Goal: Information Seeking & Learning: Learn about a topic

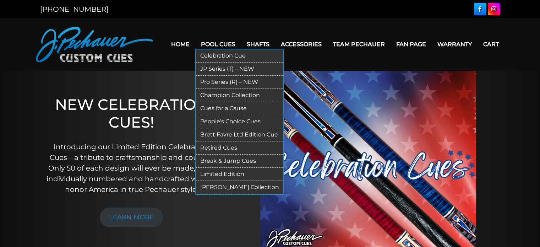
click at [216, 67] on link "JP Series (T) – NEW" at bounding box center [239, 68] width 87 height 13
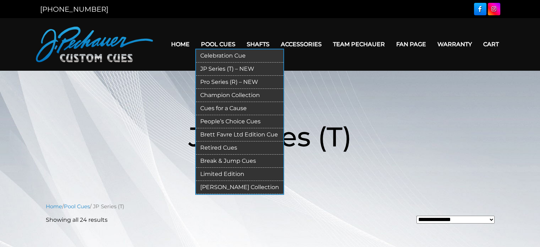
click at [216, 148] on link "Retired Cues" at bounding box center [239, 147] width 87 height 13
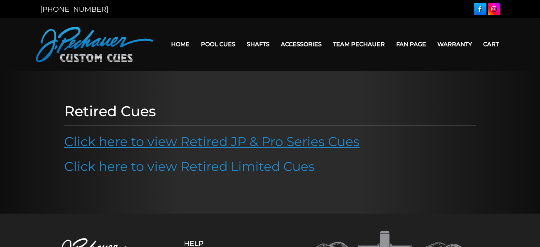
click at [231, 147] on link "Click here to view Retired JP & Pro Series Cues" at bounding box center [211, 141] width 295 height 16
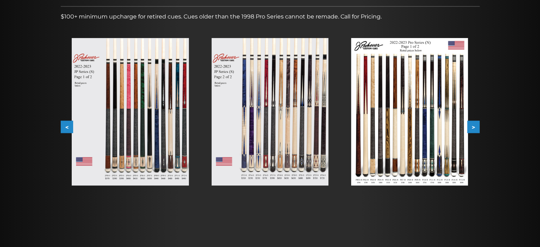
scroll to position [110, 0]
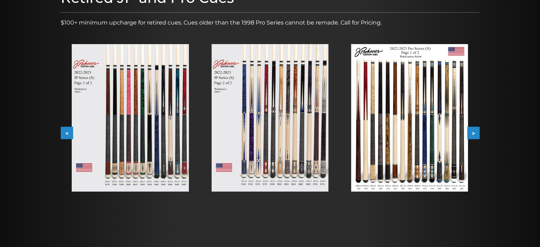
click at [474, 131] on button ">" at bounding box center [473, 133] width 12 height 12
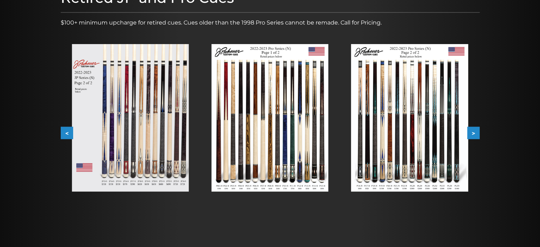
click at [474, 131] on button ">" at bounding box center [473, 133] width 12 height 12
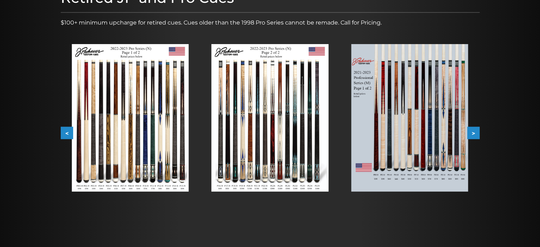
click at [474, 131] on button ">" at bounding box center [473, 133] width 12 height 12
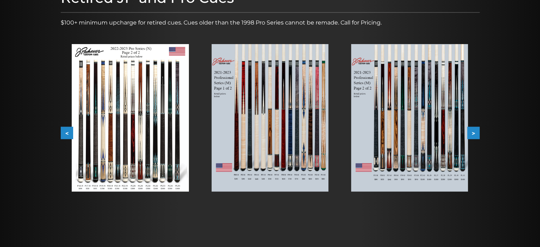
click at [474, 131] on button ">" at bounding box center [473, 133] width 12 height 12
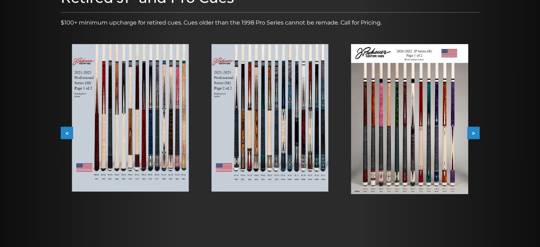
click at [474, 131] on button ">" at bounding box center [473, 133] width 12 height 12
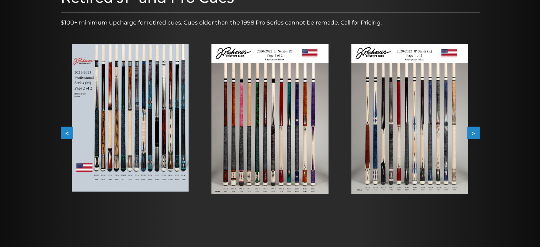
click at [474, 131] on button ">" at bounding box center [473, 133] width 12 height 12
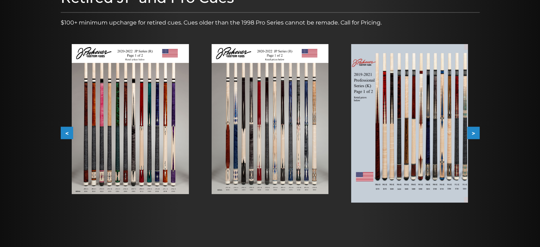
click at [474, 131] on button ">" at bounding box center [473, 133] width 12 height 12
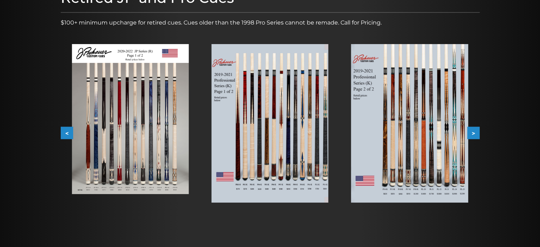
click at [474, 131] on button ">" at bounding box center [473, 133] width 12 height 12
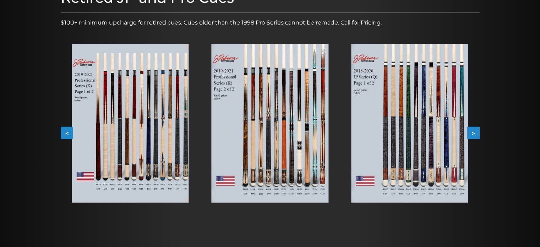
click at [474, 131] on button ">" at bounding box center [473, 133] width 12 height 12
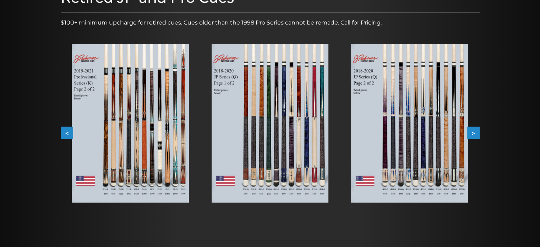
click at [397, 161] on img at bounding box center [409, 123] width 117 height 158
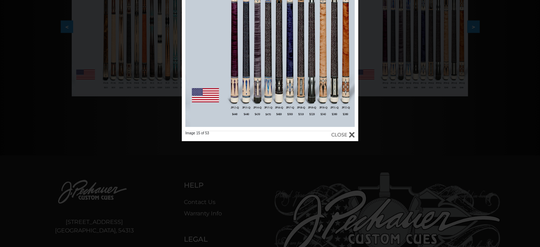
scroll to position [0, 0]
